Goal: Information Seeking & Learning: Learn about a topic

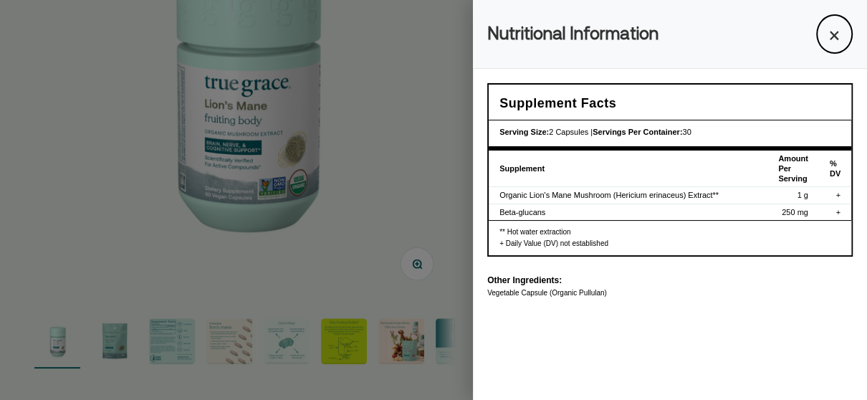
scroll to position [285, 0]
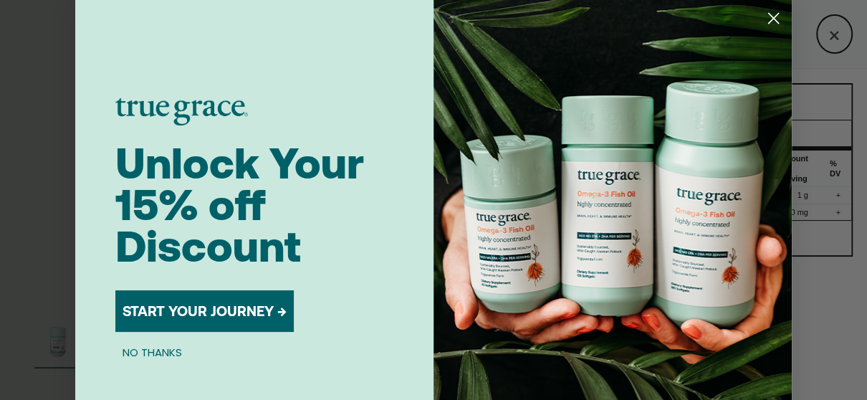
click at [771, 17] on circle "Close dialog" at bounding box center [773, 18] width 24 height 24
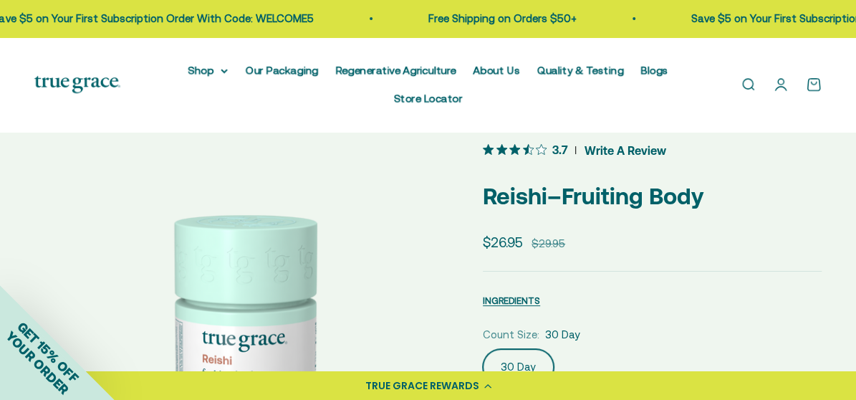
scroll to position [28, 0]
click at [514, 294] on span "INGREDIENTS" at bounding box center [511, 299] width 57 height 11
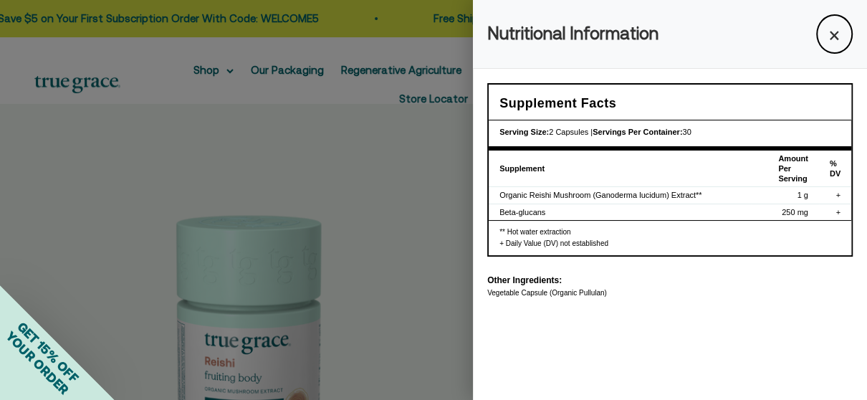
click at [534, 317] on div "Nutritional Information × Supplement Facts Serving Size: 2 Capsules | Servings …" at bounding box center [670, 200] width 394 height 400
click at [829, 41] on button "×" at bounding box center [834, 33] width 37 height 39
